Goal: Information Seeking & Learning: Learn about a topic

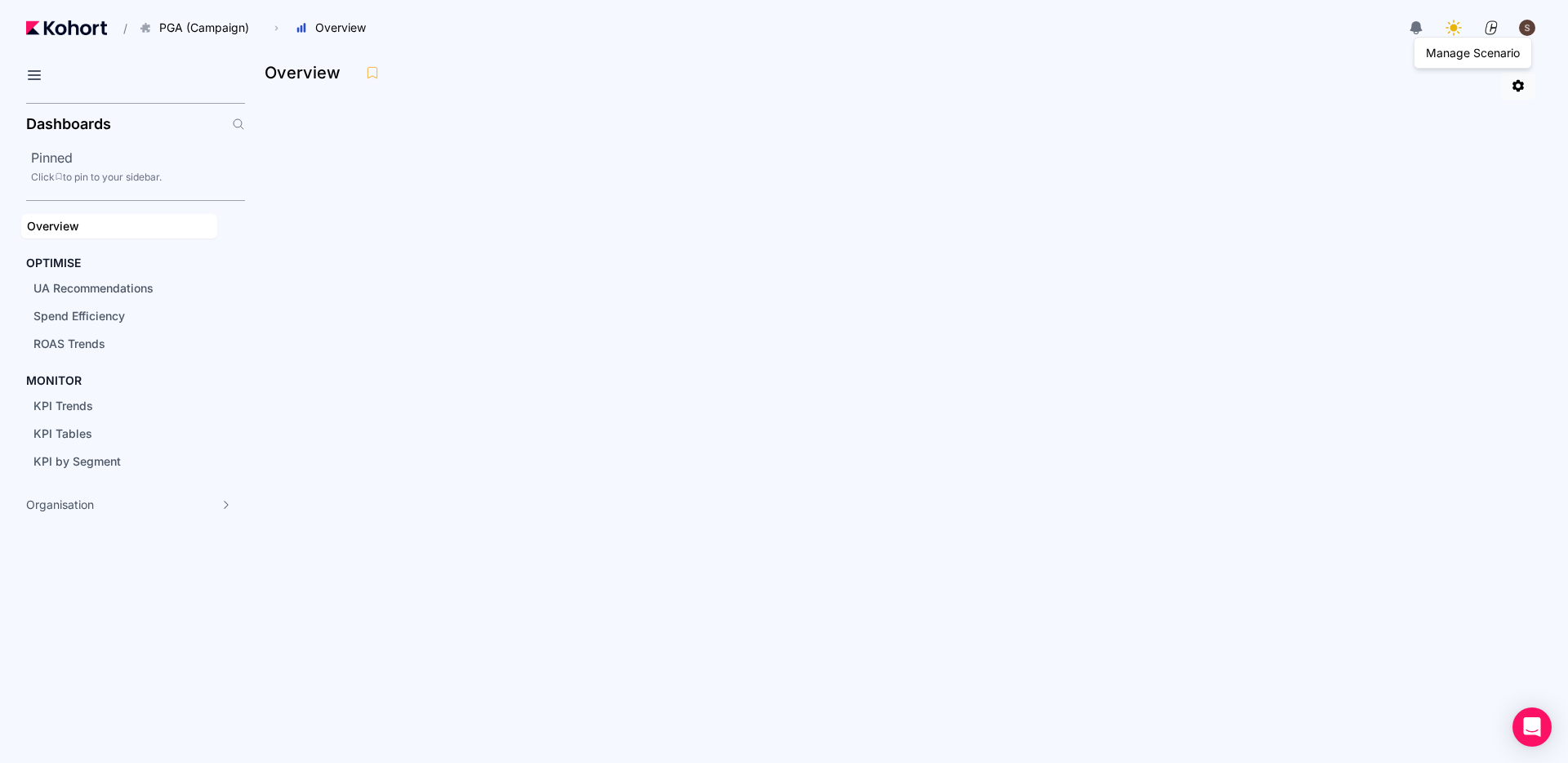
click at [1522, 88] on icon at bounding box center [1518, 87] width 11 height 12
click at [1515, 88] on icon at bounding box center [1518, 87] width 11 height 12
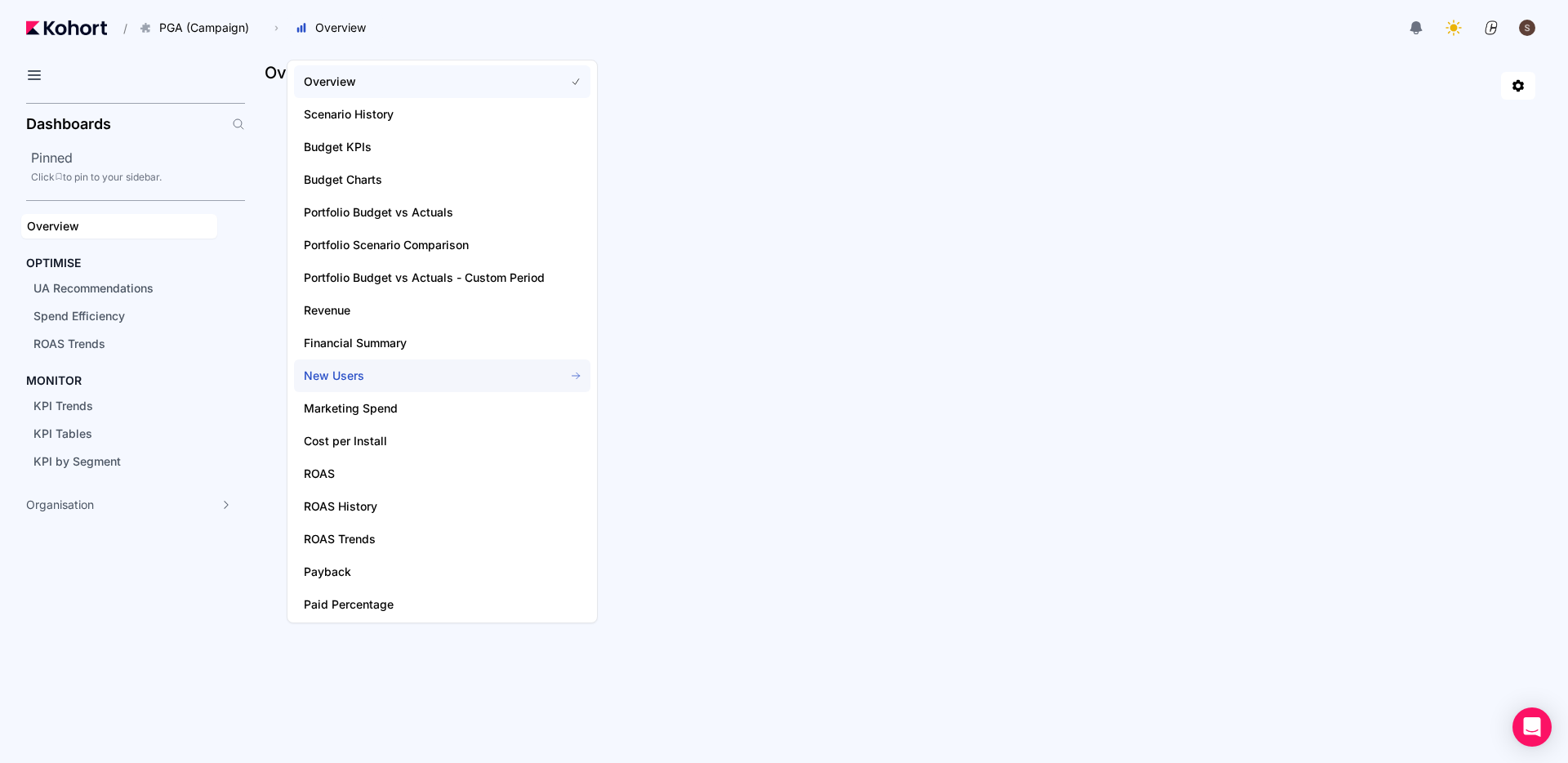
click at [365, 382] on span "New Users" at bounding box center [424, 375] width 241 height 16
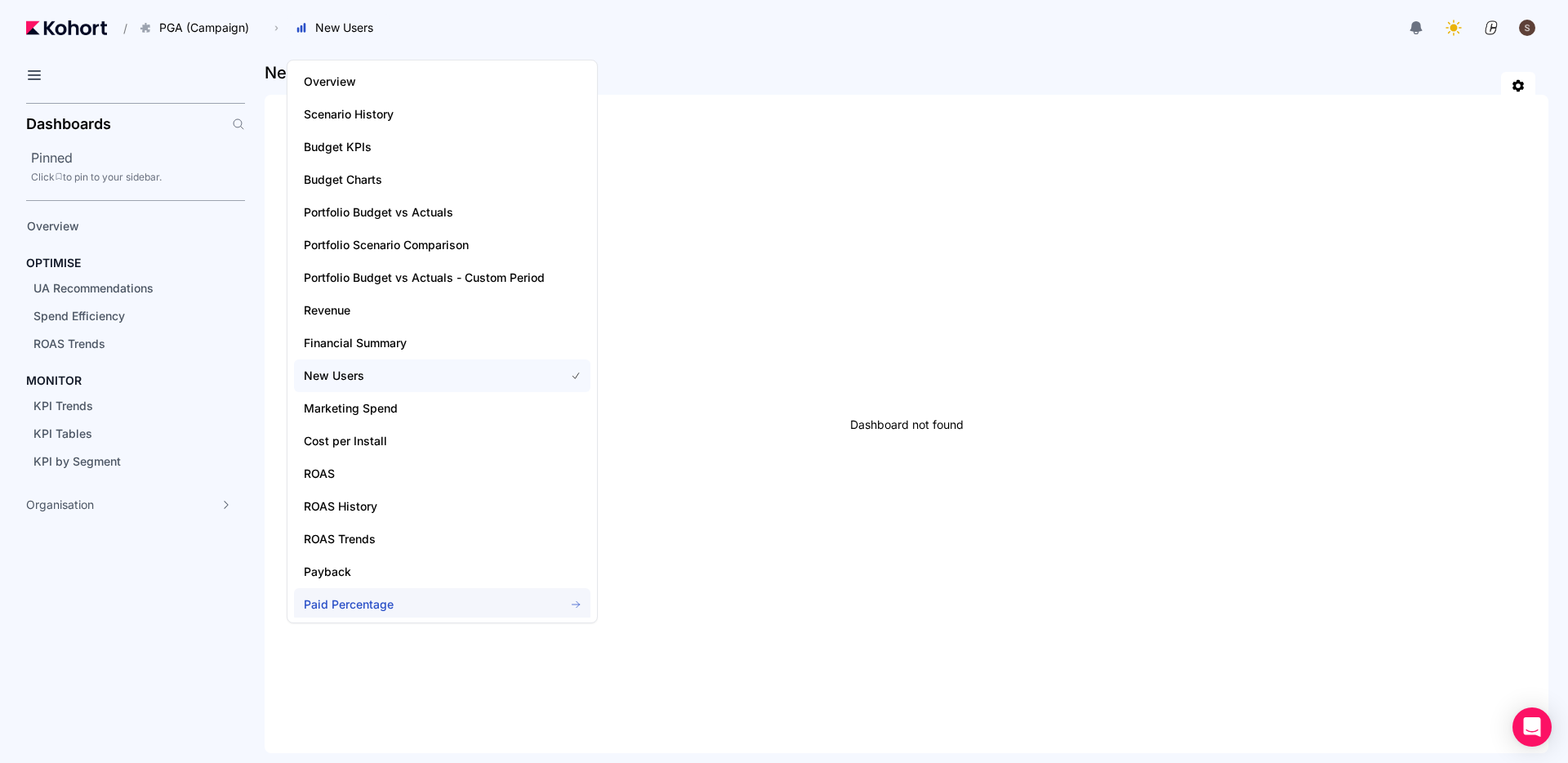
click at [345, 597] on span "Paid Percentage" at bounding box center [424, 604] width 241 height 16
click at [362, 87] on span "Overview" at bounding box center [424, 81] width 241 height 16
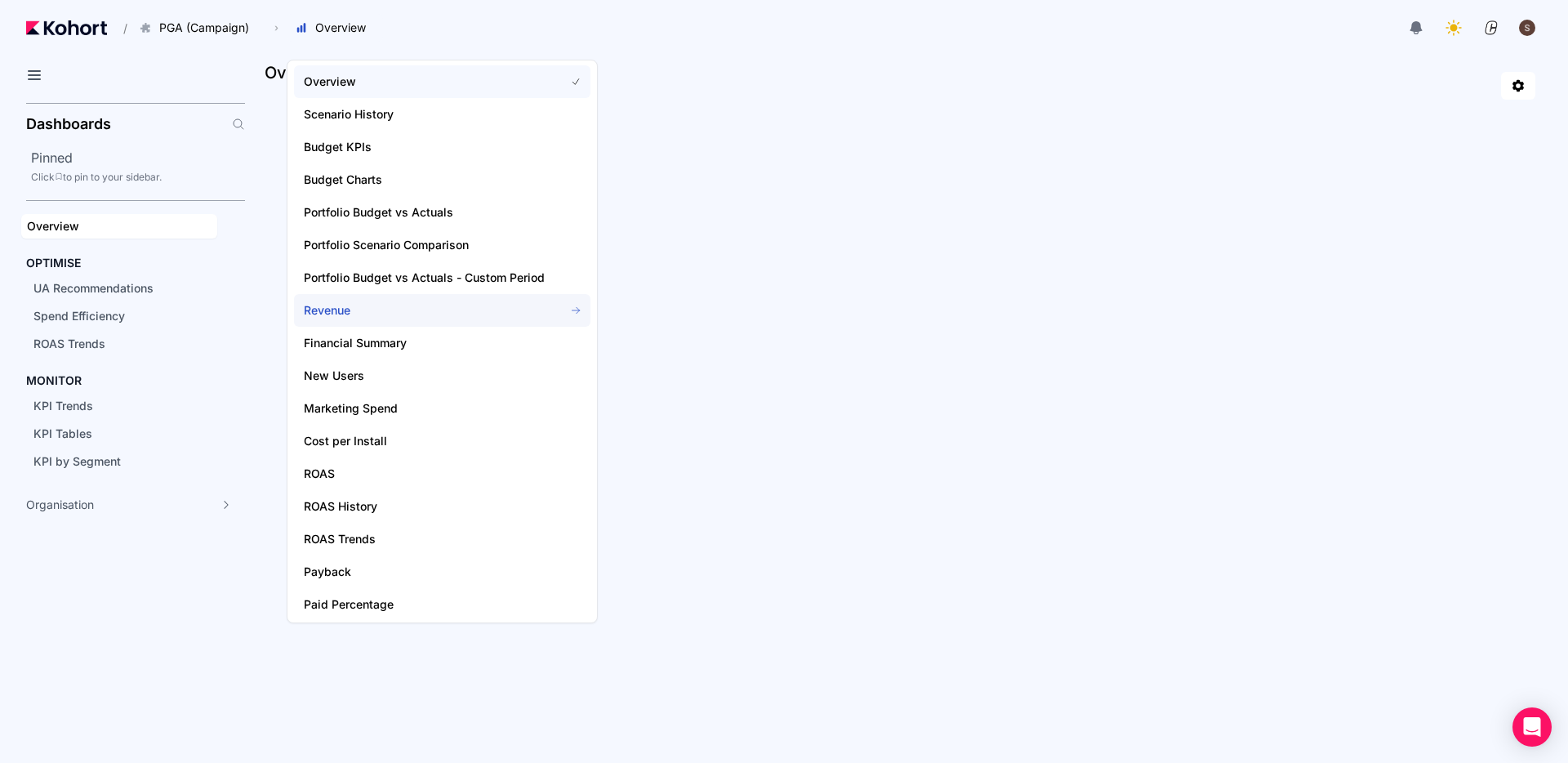
click at [359, 310] on span "Revenue" at bounding box center [424, 310] width 241 height 16
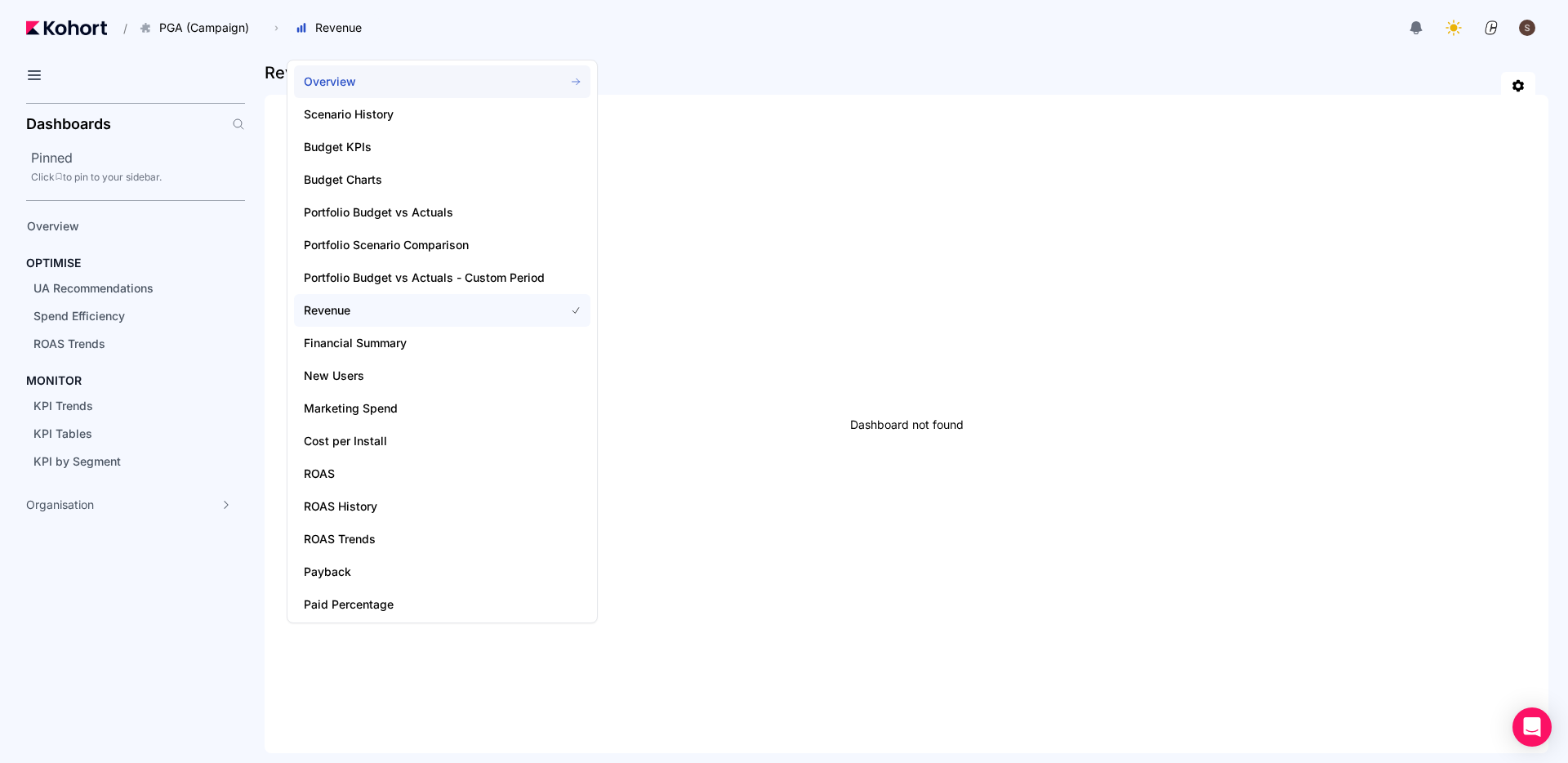
click at [326, 80] on span "Overview" at bounding box center [424, 81] width 241 height 16
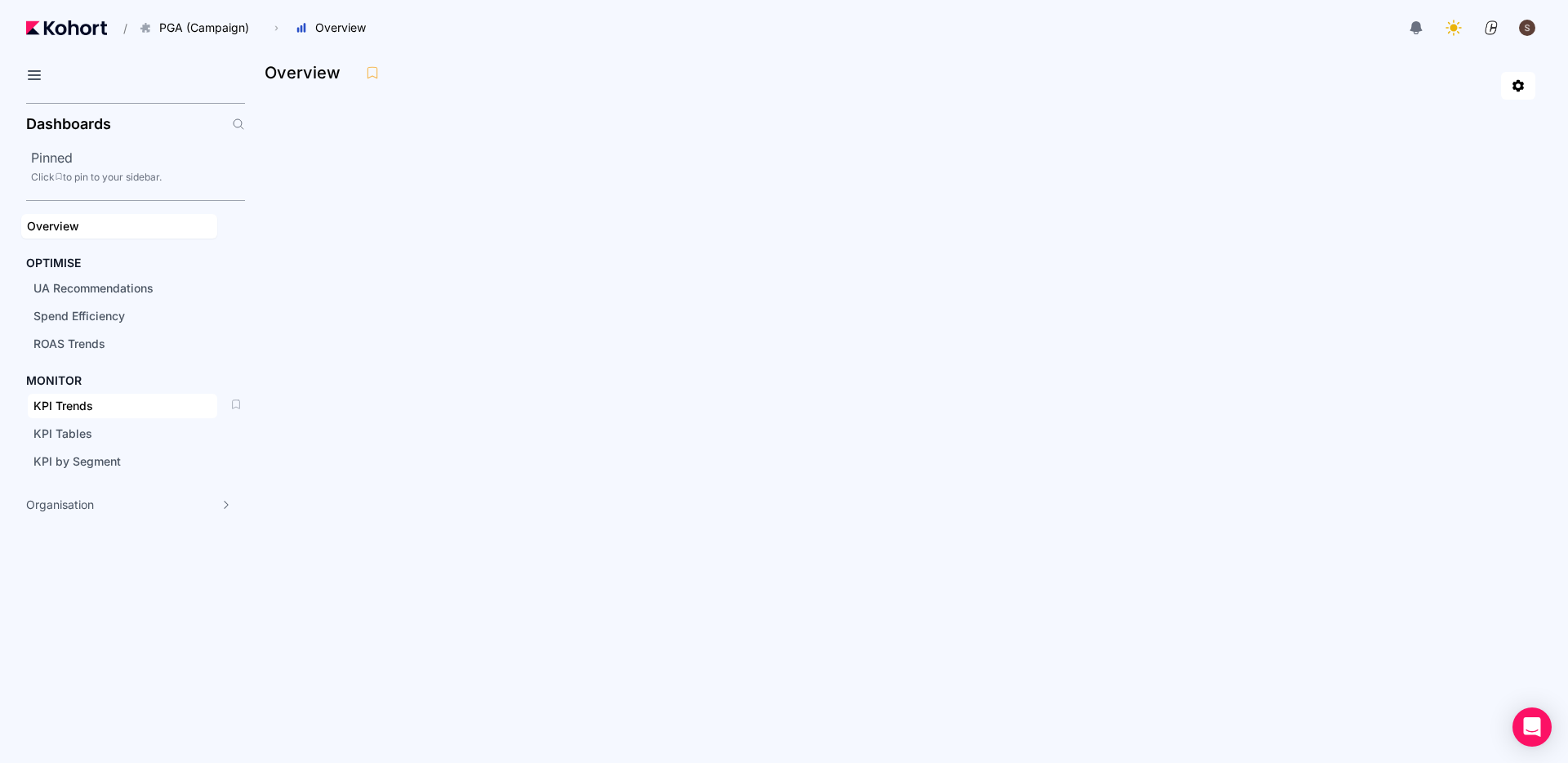
click at [136, 412] on div "KPI Trends" at bounding box center [123, 406] width 178 height 16
click at [133, 294] on span "UA Recommendations" at bounding box center [93, 288] width 120 height 14
click at [75, 229] on span "Overview" at bounding box center [53, 226] width 52 height 14
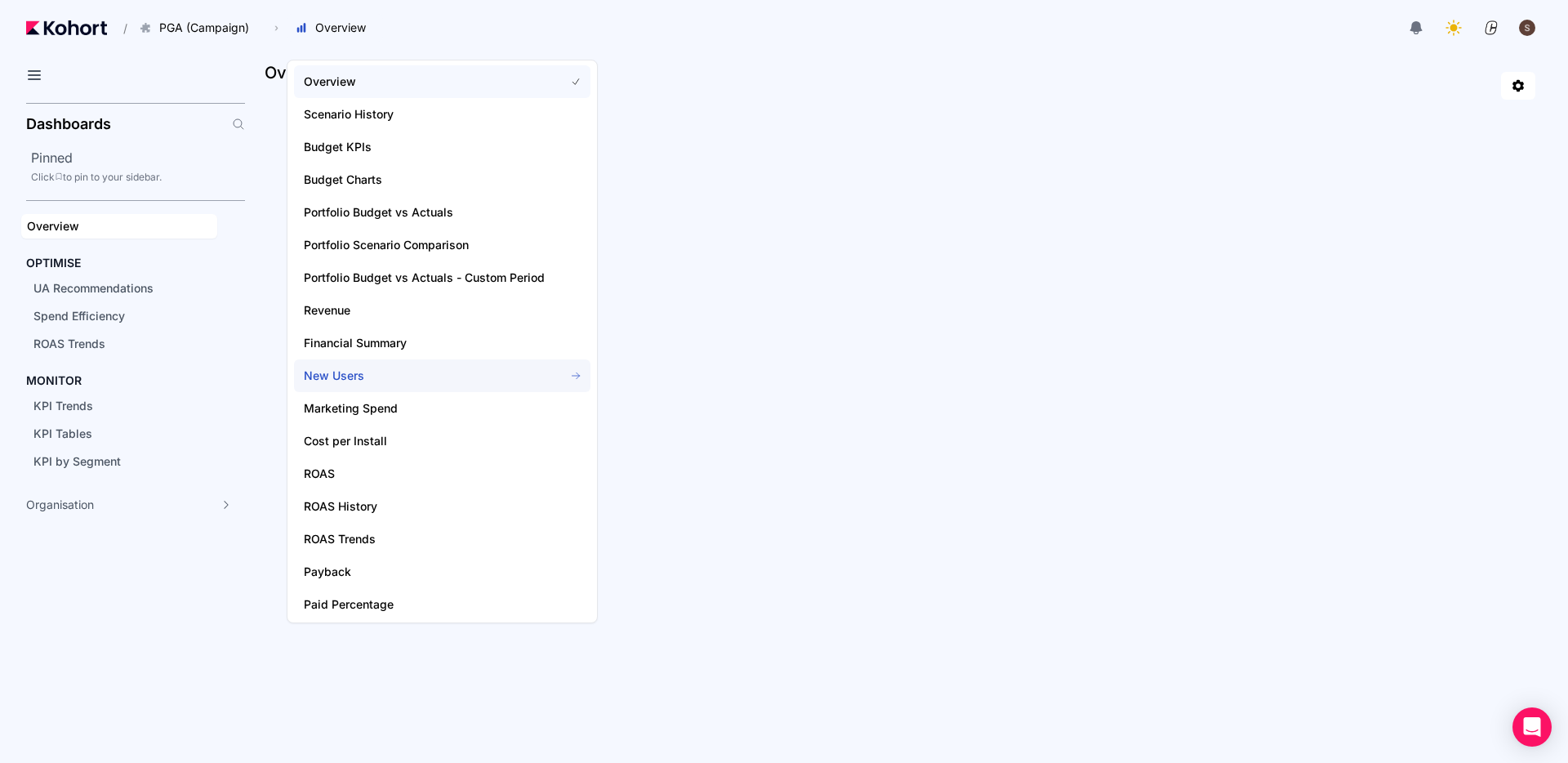
click at [365, 377] on span "New Users" at bounding box center [424, 375] width 241 height 16
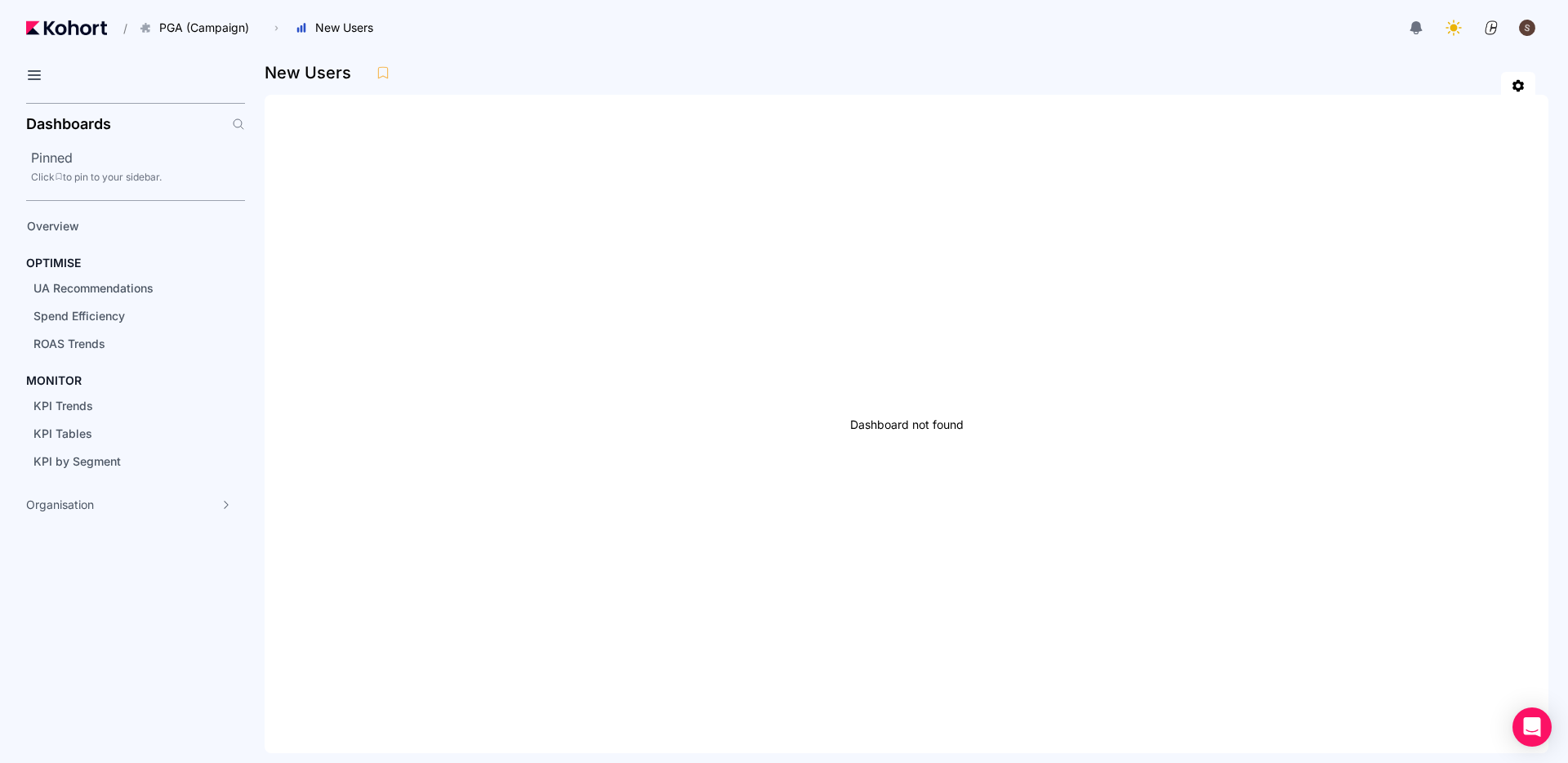
click at [1530, 24] on div "button" at bounding box center [1527, 28] width 18 height 18
click at [60, 236] on span "Overview" at bounding box center [119, 226] width 196 height 24
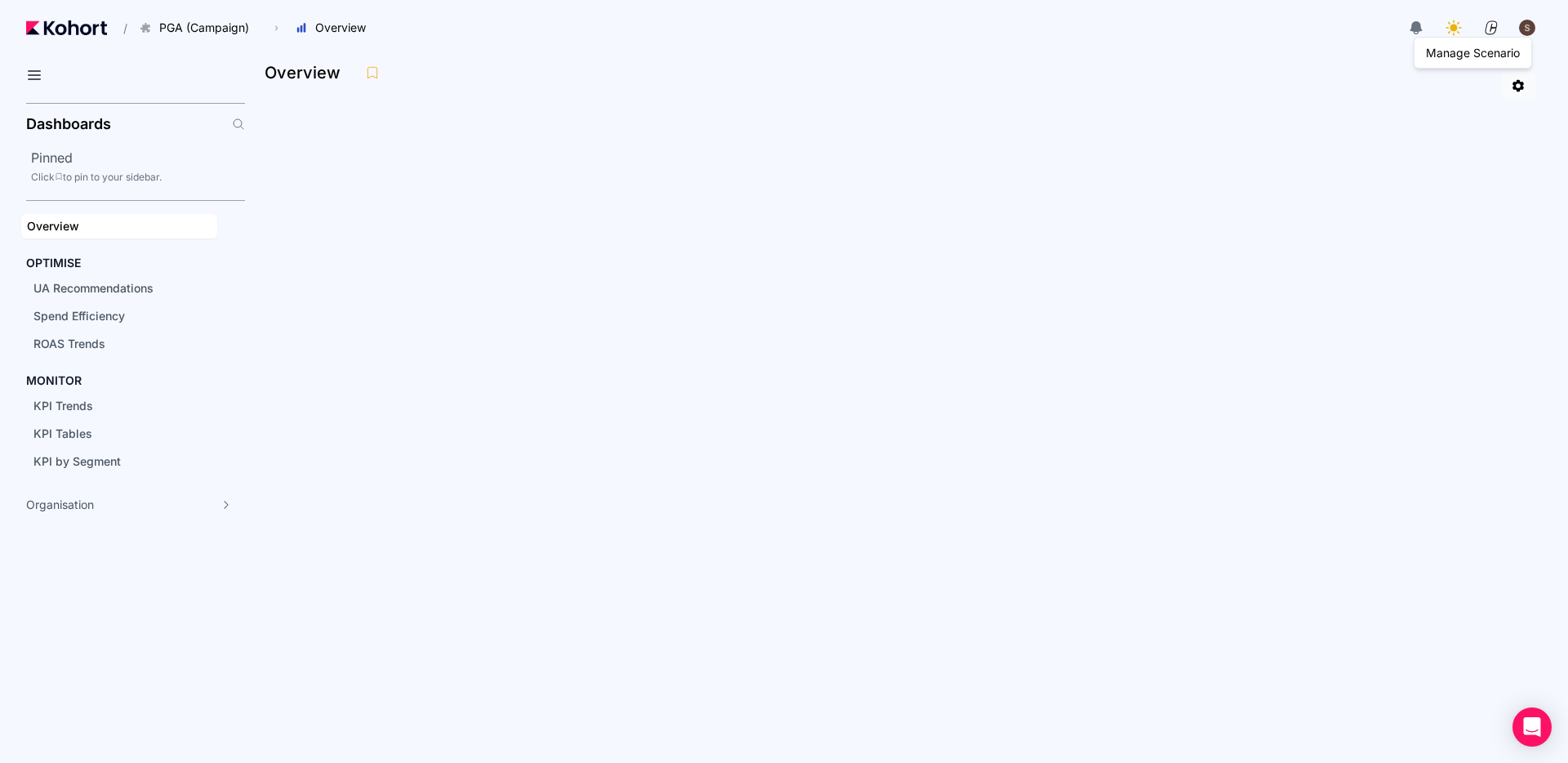
click at [1519, 87] on icon at bounding box center [1518, 86] width 15 height 15
click at [131, 293] on span "UA Recommendations" at bounding box center [93, 288] width 120 height 14
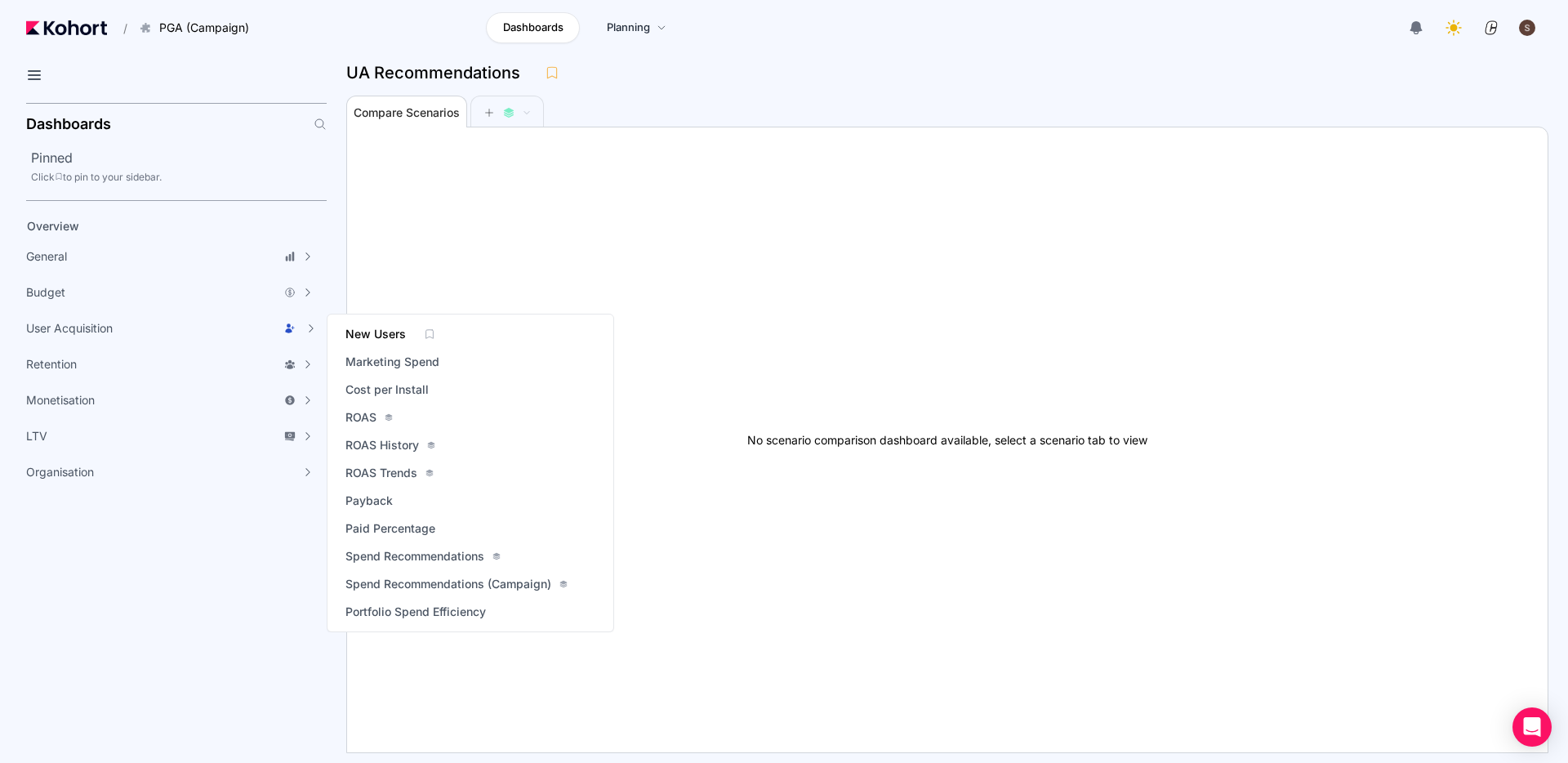
click at [386, 336] on span "New Users" at bounding box center [375, 334] width 61 height 16
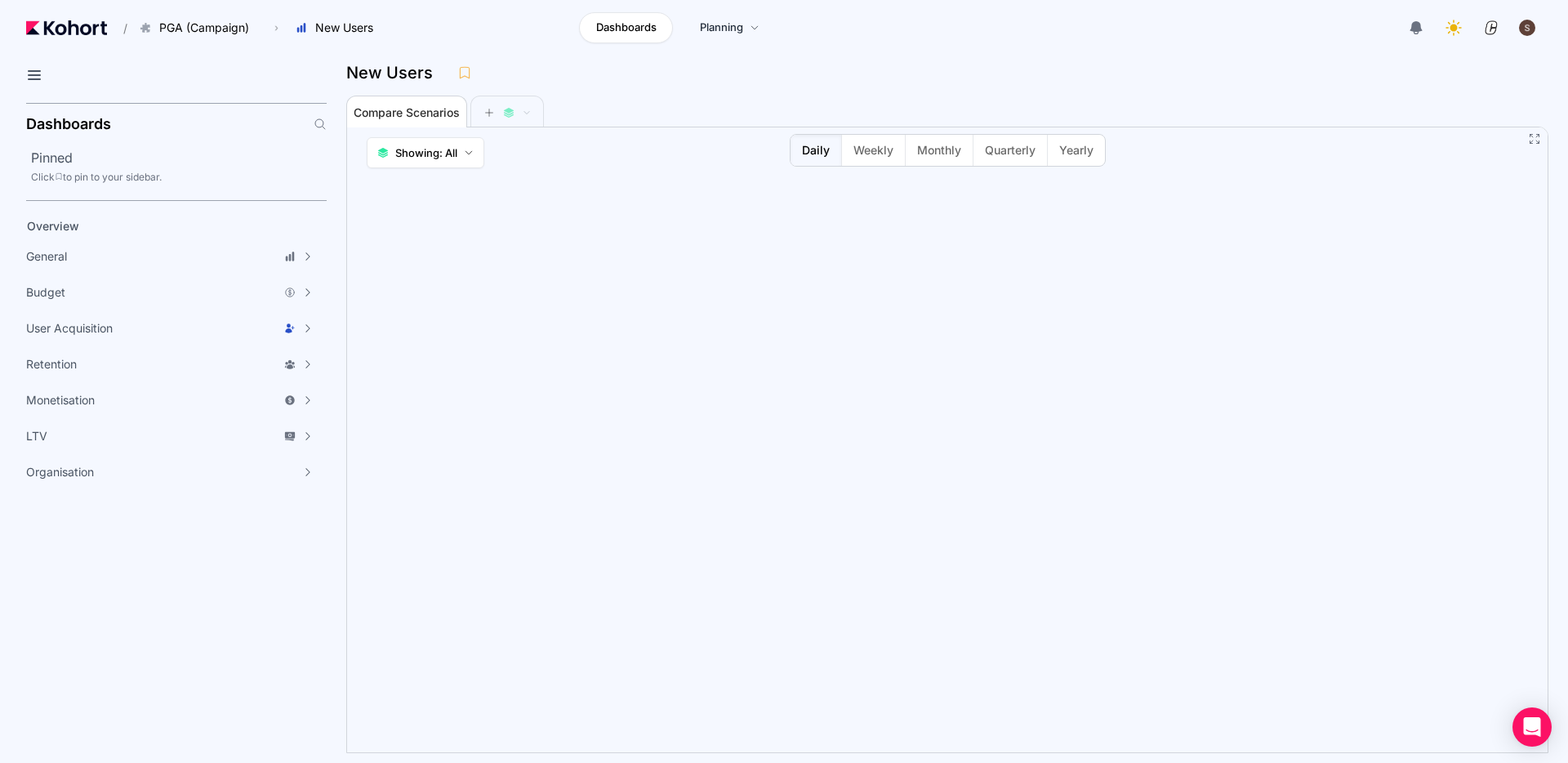
click at [1156, 59] on header "/ PGA (Campaign) Go to products list PBA (Campaign) PGA (Campaign) › New Users …" at bounding box center [784, 30] width 1568 height 61
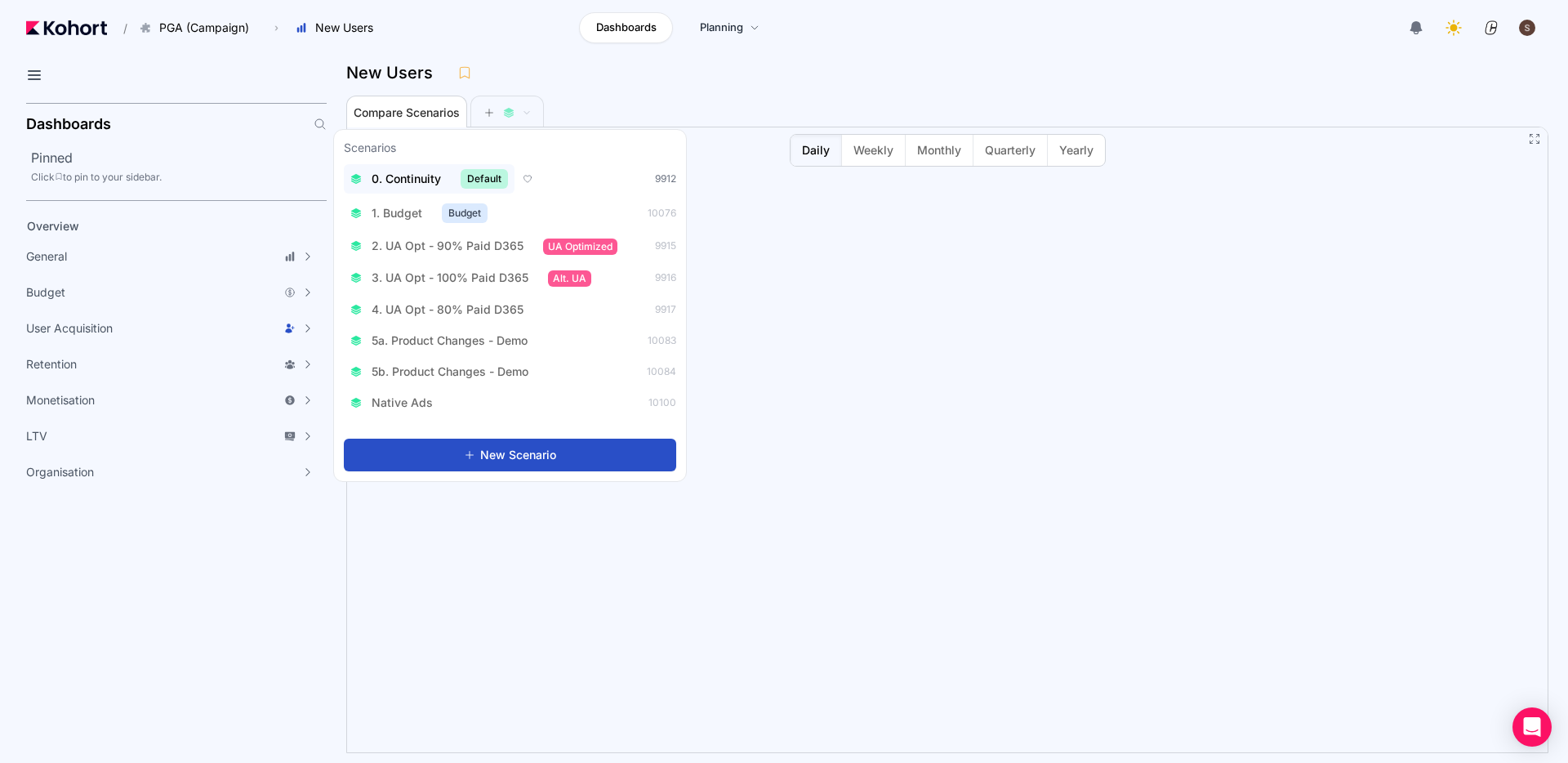
click at [402, 179] on span "0. Continuity" at bounding box center [406, 178] width 69 height 16
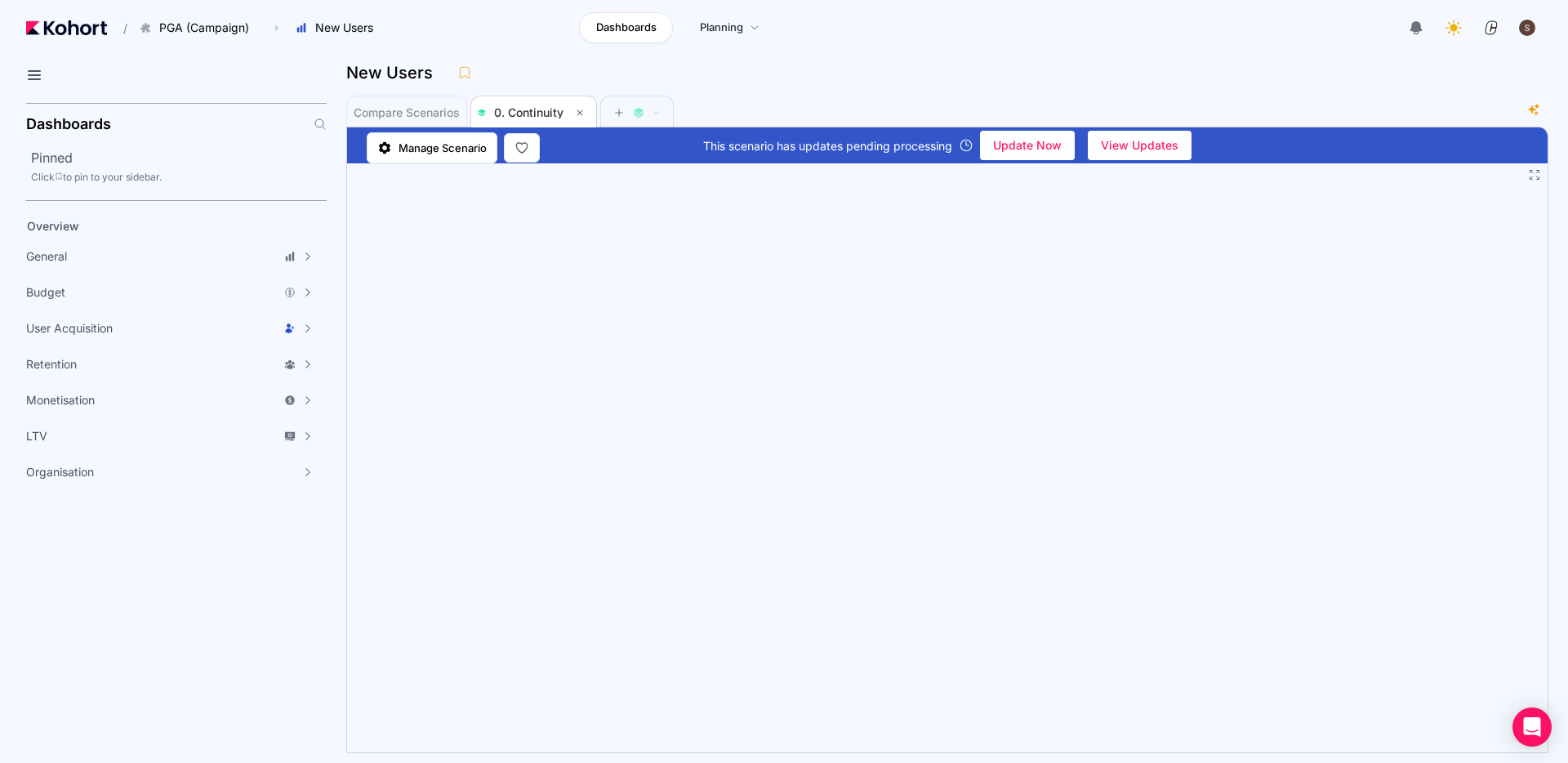
click at [1536, 174] on icon at bounding box center [1534, 175] width 13 height 13
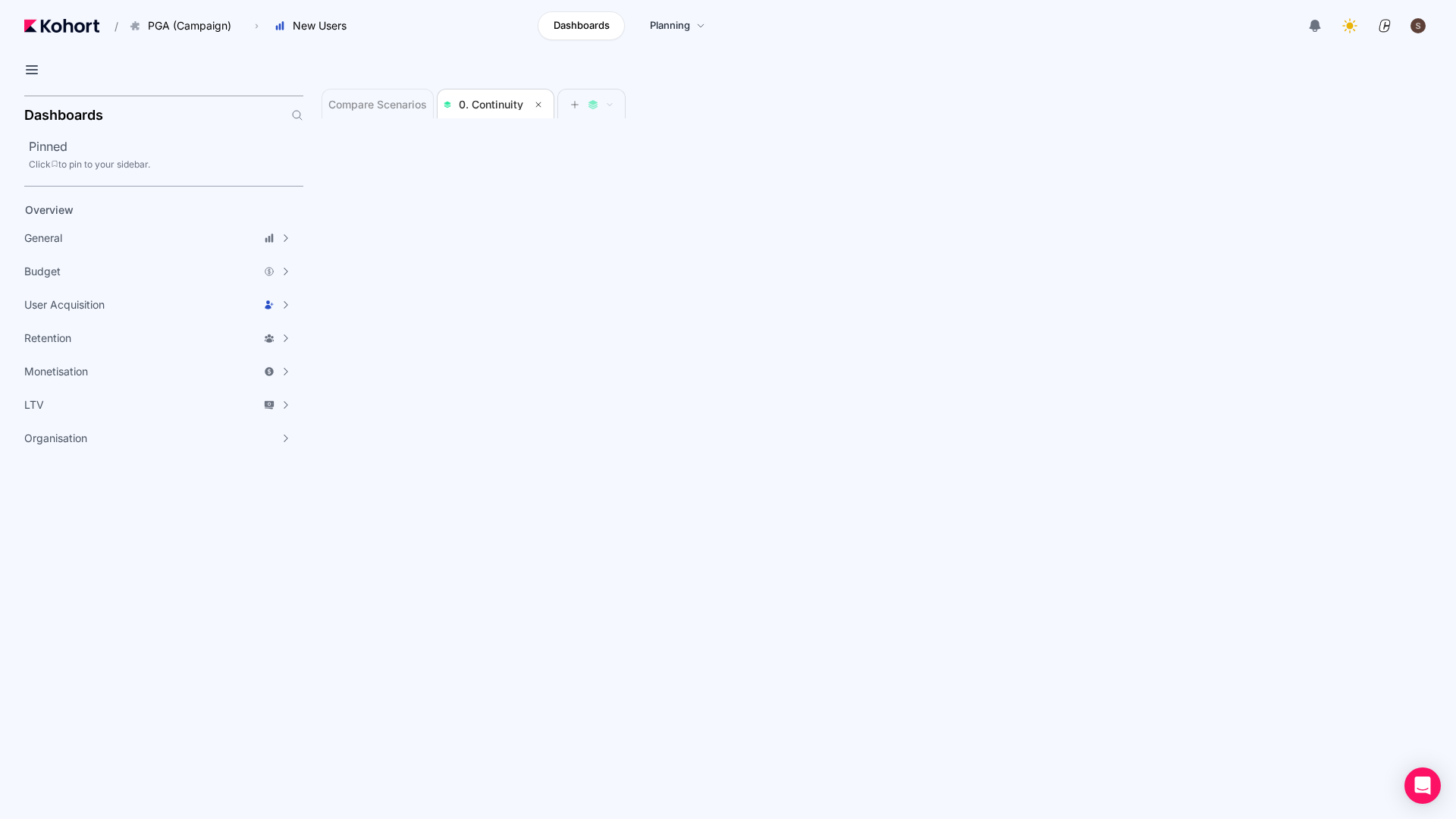
click at [1442, 12] on icon at bounding box center [1444, 10] width 12 height 12
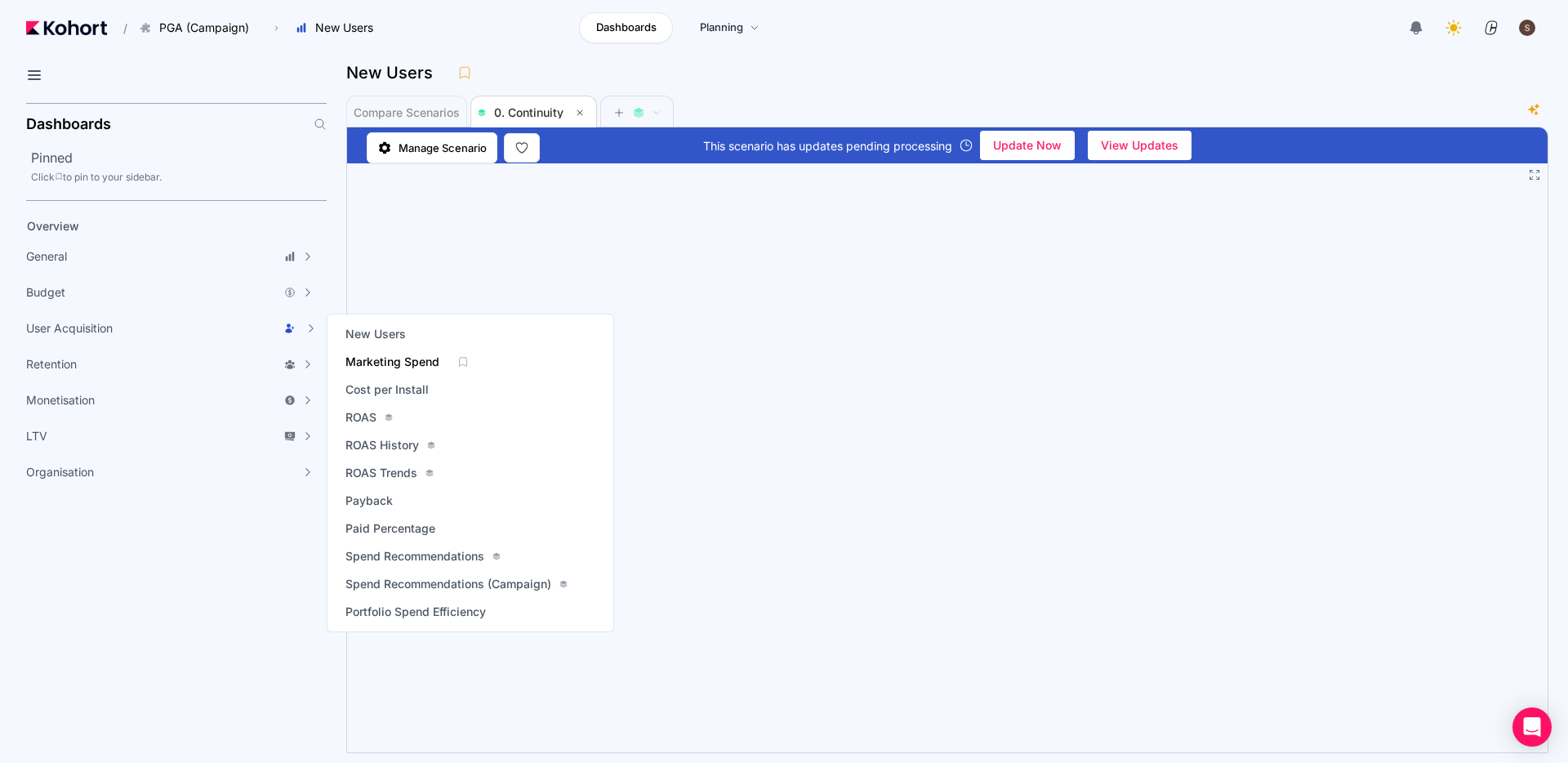
click at [379, 362] on span "Marketing Spend" at bounding box center [392, 362] width 94 height 16
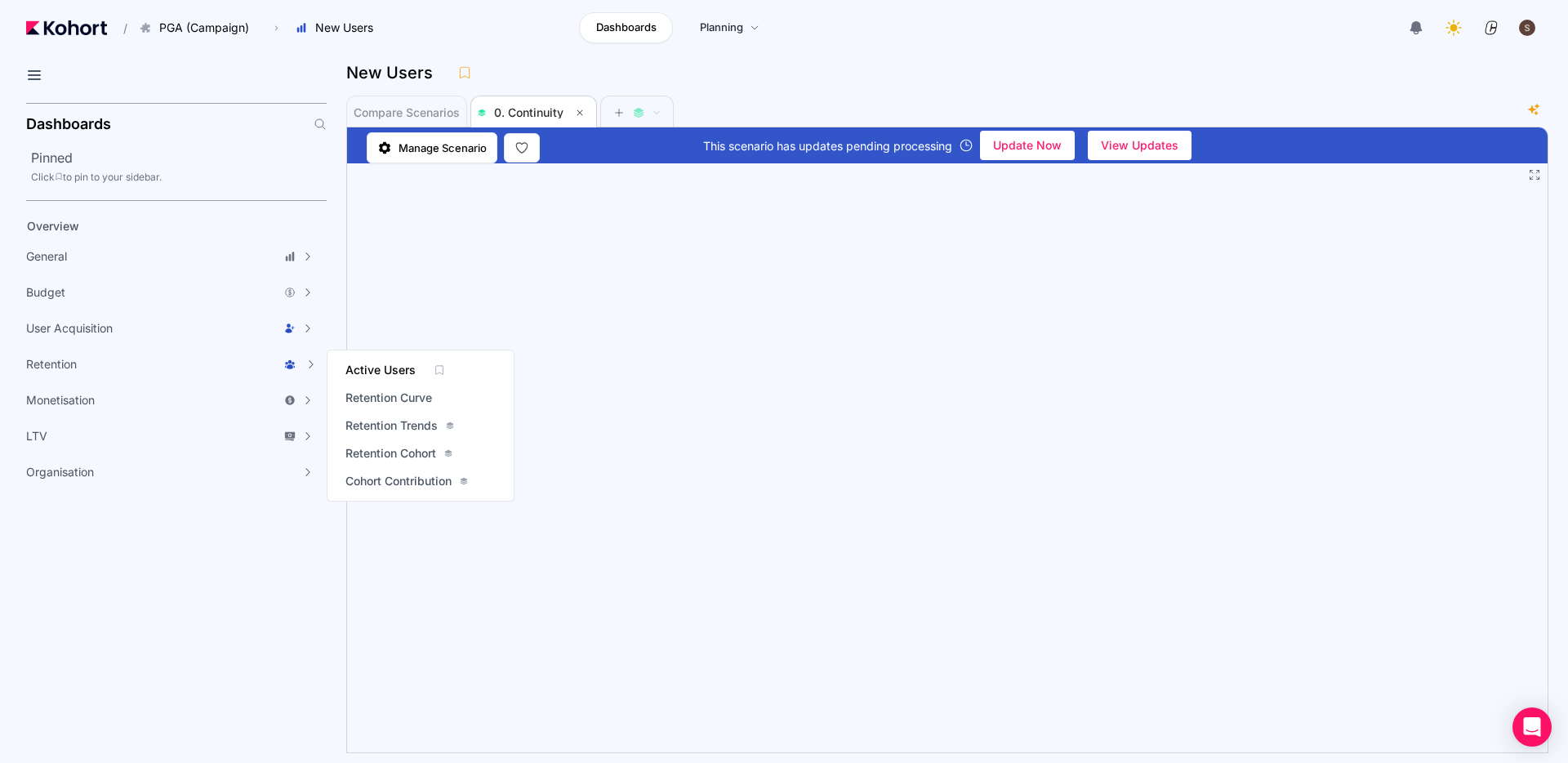
click at [390, 369] on span "Active Users" at bounding box center [380, 369] width 70 height 16
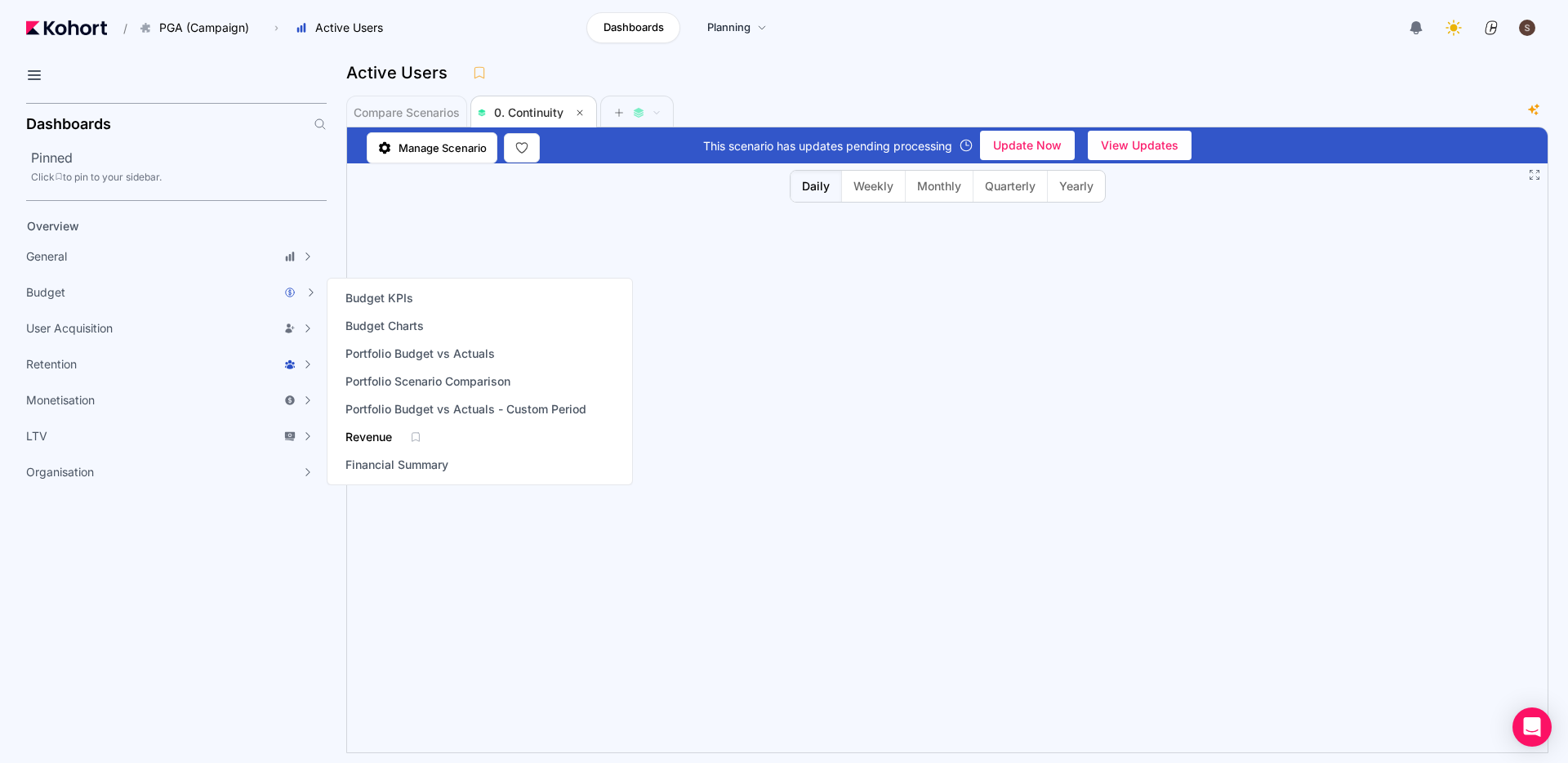
click at [374, 435] on span "Revenue" at bounding box center [368, 437] width 47 height 16
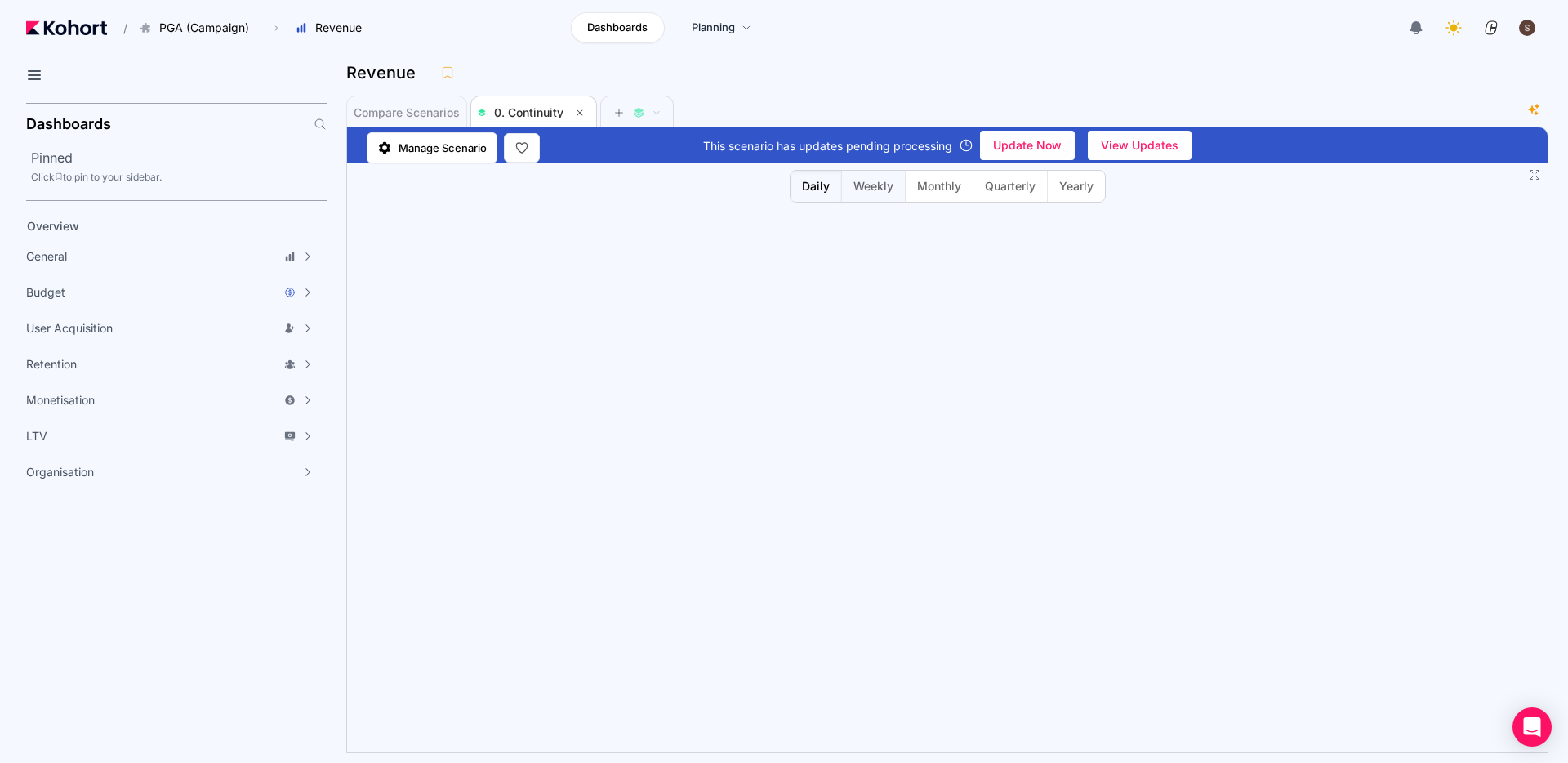
click at [872, 183] on span "Weekly" at bounding box center [874, 186] width 40 height 16
